Goal: Information Seeking & Learning: Learn about a topic

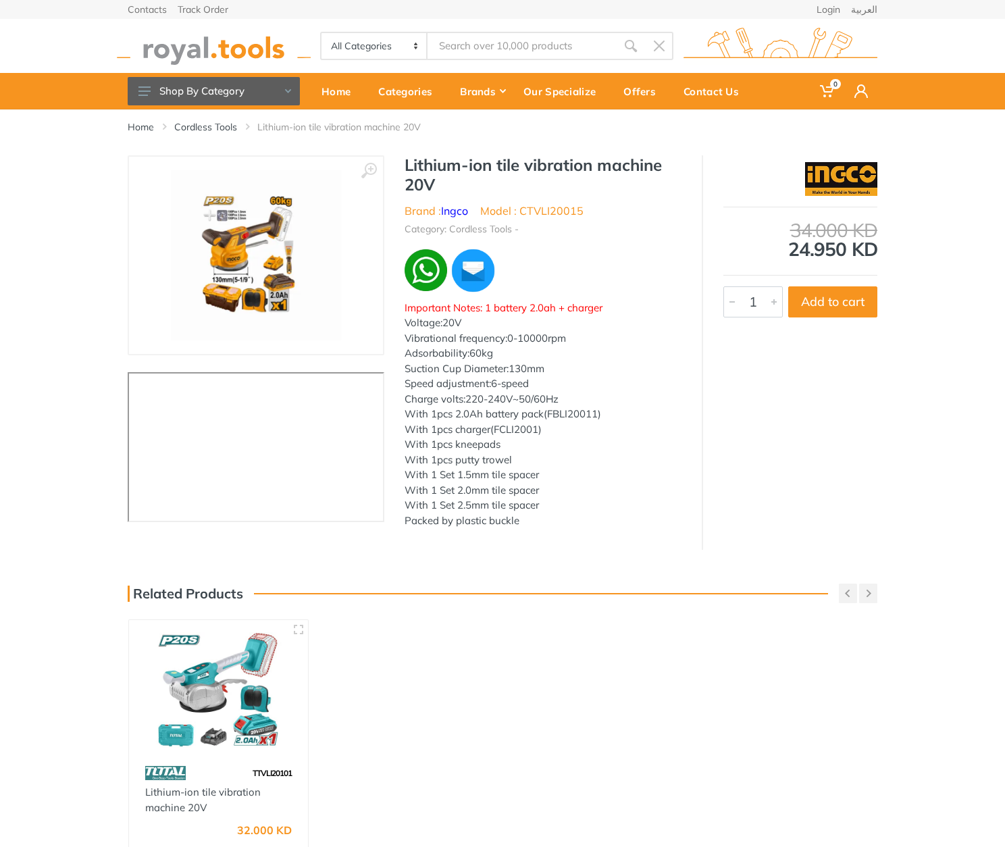
click at [544, 211] on li "Model : CTVLI20015" at bounding box center [531, 211] width 103 height 16
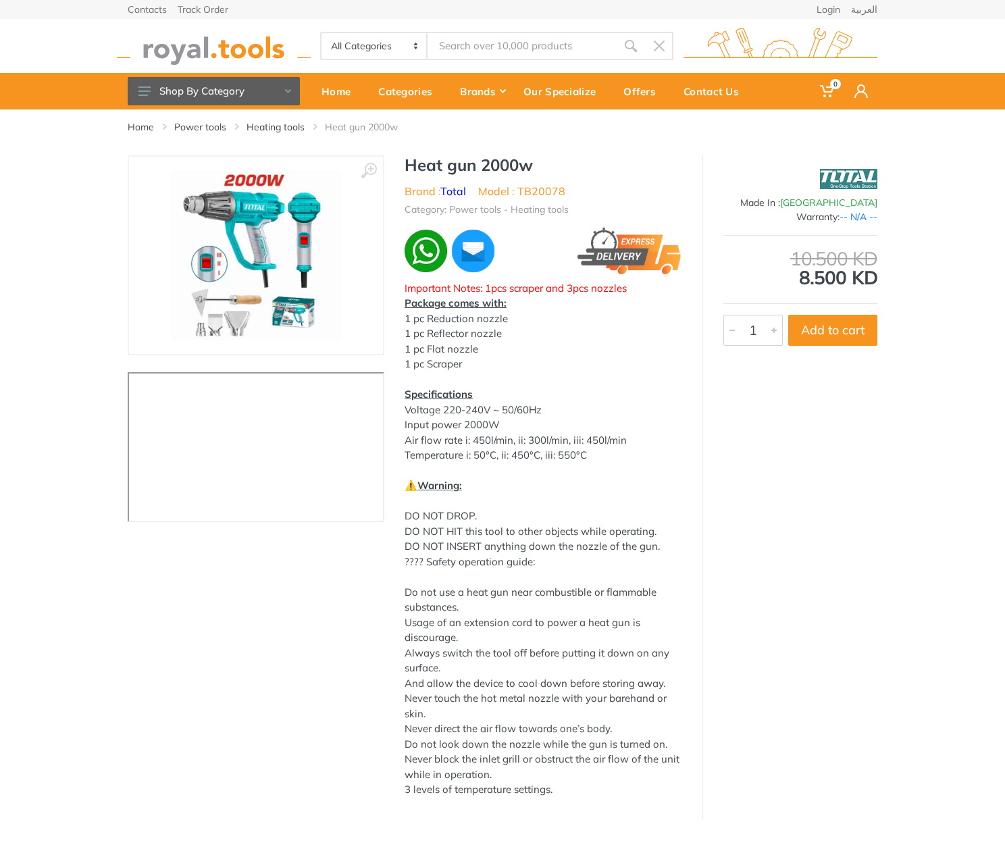
click at [426, 160] on h1 "Heat gun 2000w" at bounding box center [543, 165] width 277 height 20
drag, startPoint x: 426, startPoint y: 160, endPoint x: 515, endPoint y: 165, distance: 89.3
click at [515, 165] on h1 "Heat gun 2000w" at bounding box center [543, 165] width 277 height 20
copy h1 "Heat gun 2000w"
